Goal: Task Accomplishment & Management: Manage account settings

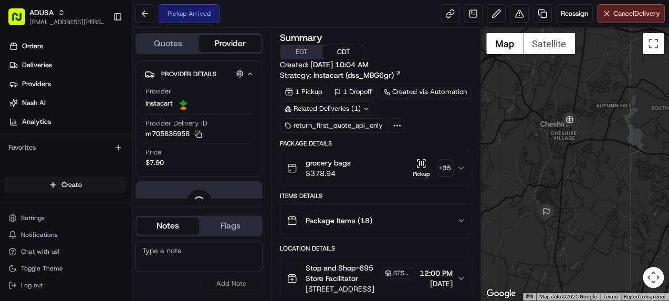
drag, startPoint x: 588, startPoint y: 154, endPoint x: 581, endPoint y: 167, distance: 14.6
click at [581, 167] on div at bounding box center [575, 164] width 188 height 273
click at [459, 168] on icon "button" at bounding box center [461, 168] width 8 height 8
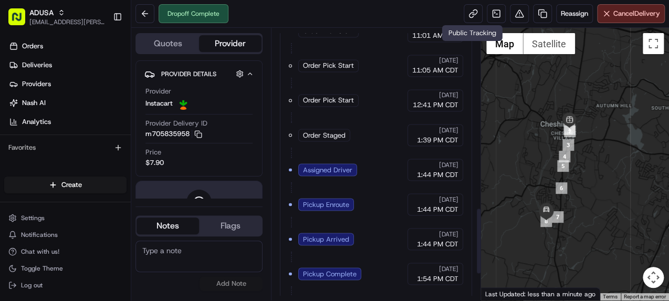
scroll to position [744, 0]
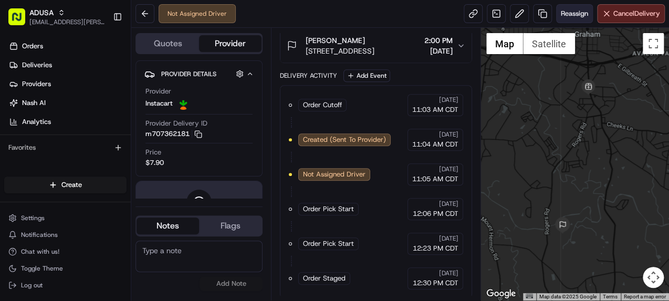
click at [566, 13] on span "Reassign" at bounding box center [574, 13] width 27 height 9
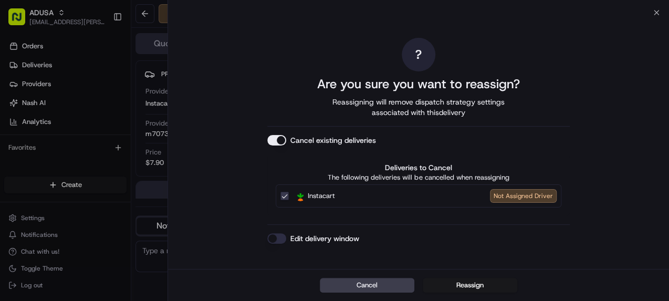
click at [272, 240] on button "Edit delivery window" at bounding box center [276, 238] width 19 height 11
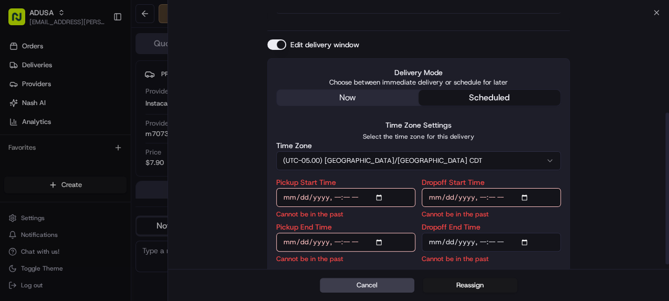
scroll to position [176, 0]
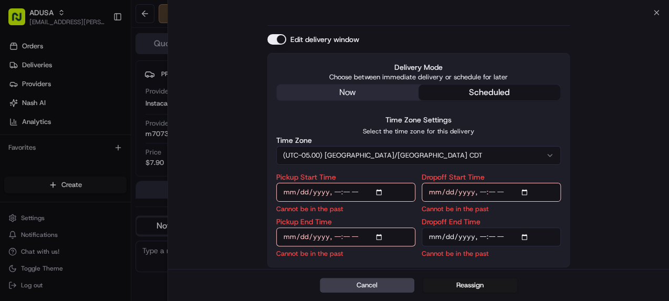
click at [380, 191] on input "Pickup Start Time" at bounding box center [345, 192] width 139 height 19
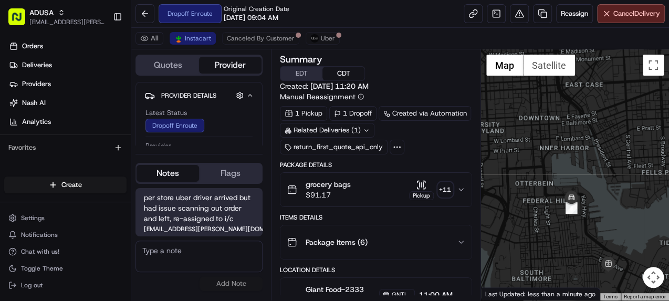
scroll to position [260, 0]
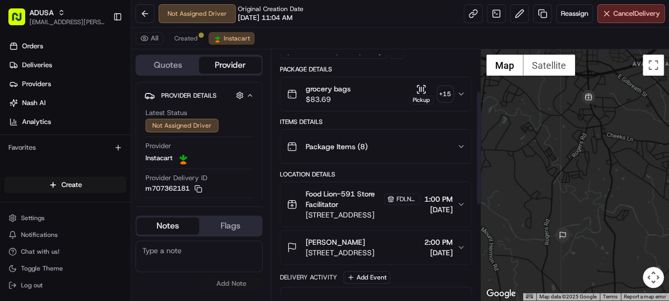
scroll to position [84, 0]
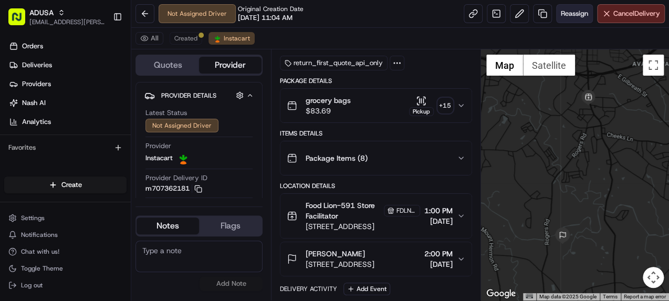
click at [566, 11] on span "Reassign" at bounding box center [574, 13] width 27 height 9
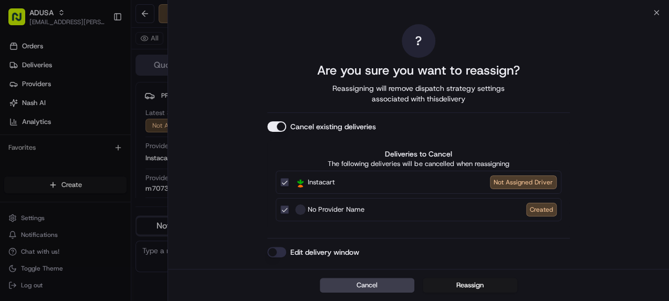
click at [277, 251] on button "Edit delivery window" at bounding box center [276, 252] width 19 height 11
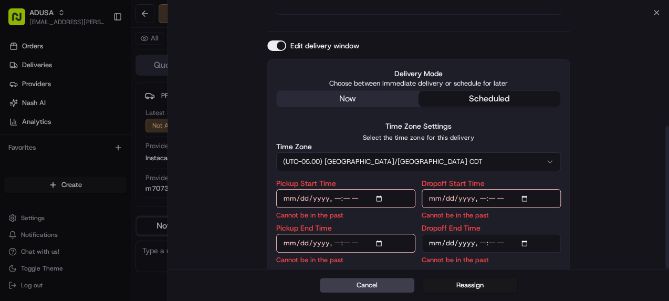
scroll to position [203, 0]
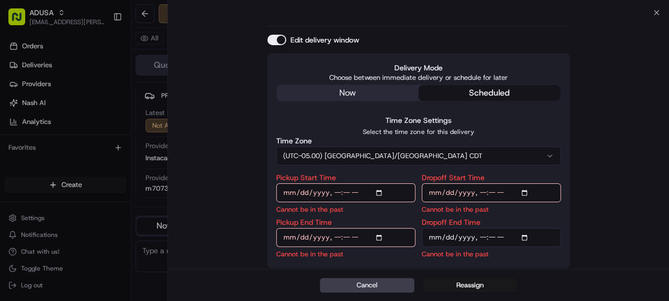
click at [380, 190] on input "Pickup Start Time" at bounding box center [345, 192] width 139 height 19
type input "2025-08-24T16:00"
click at [525, 189] on input "Dropoff Start Time" at bounding box center [491, 192] width 139 height 19
type input "2025-08-24T16:00"
click at [380, 236] on input "Pickup End Time" at bounding box center [345, 237] width 139 height 19
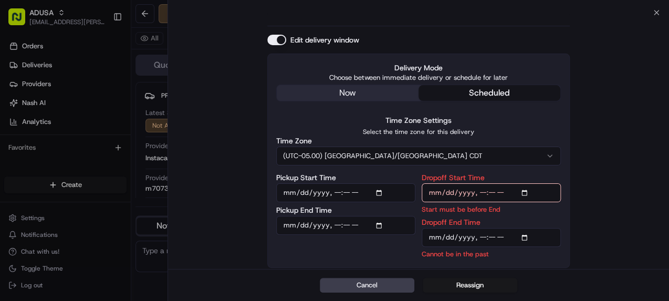
type input "2025-08-24T16:30"
click at [525, 235] on input "Dropoff End Time" at bounding box center [491, 237] width 139 height 19
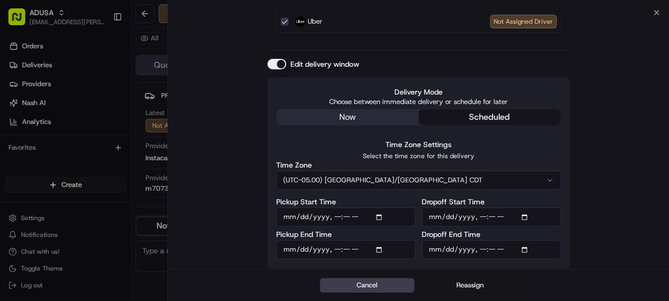
type input "2025-08-24T17:00"
click at [472, 285] on button "Reassign" at bounding box center [470, 285] width 95 height 15
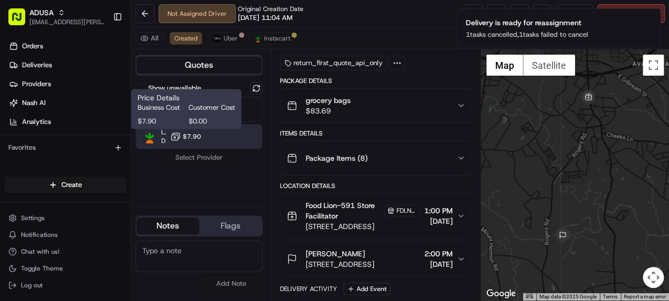
click at [192, 141] on button "$7.90" at bounding box center [185, 136] width 31 height 11
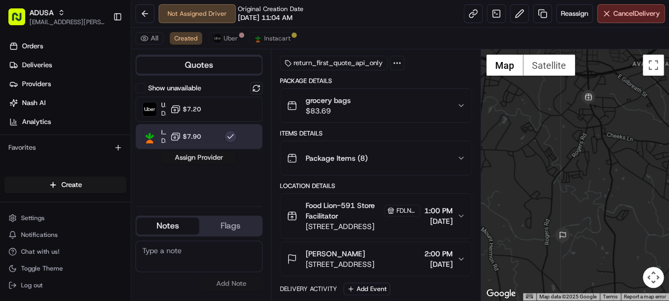
click at [195, 155] on button "Assign Provider" at bounding box center [199, 157] width 75 height 13
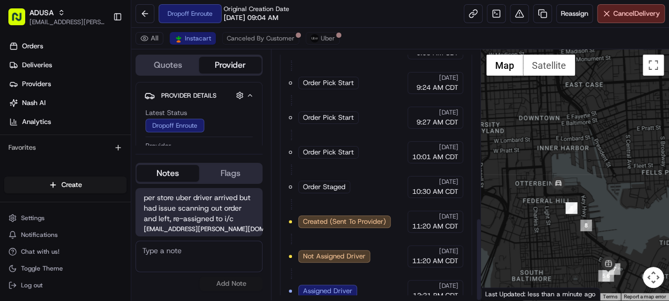
scroll to position [504, 0]
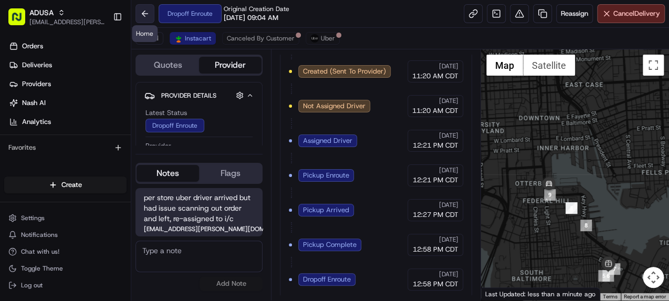
click at [145, 14] on button at bounding box center [145, 13] width 19 height 19
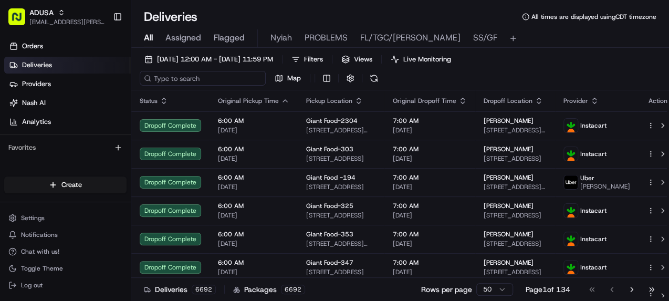
click at [192, 78] on input at bounding box center [203, 78] width 126 height 15
paste input "m707512136"
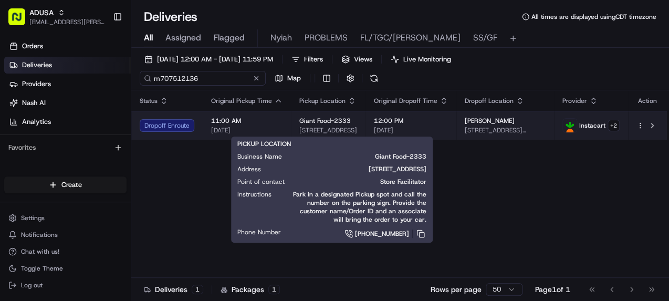
type input "m707512136"
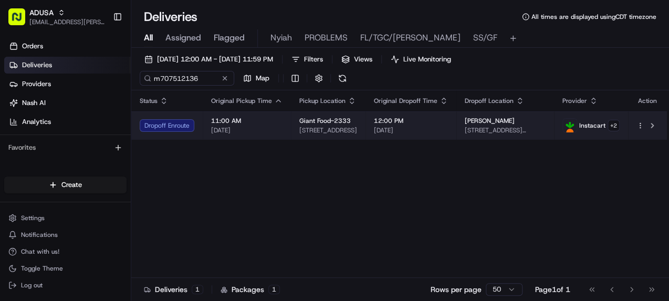
click at [357, 120] on div "Giant Food-2333" at bounding box center [328, 121] width 58 height 8
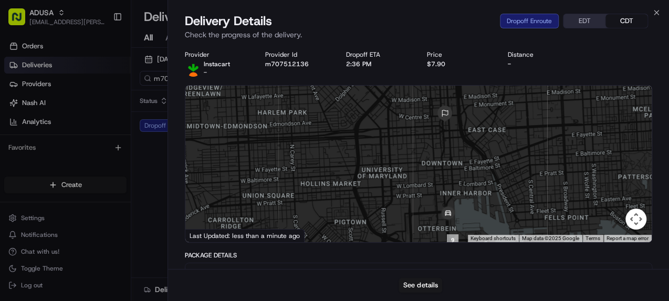
drag, startPoint x: 464, startPoint y: 134, endPoint x: 475, endPoint y: 195, distance: 62.4
click at [475, 195] on div at bounding box center [418, 164] width 467 height 157
